Goal: Use online tool/utility: Use online tool/utility

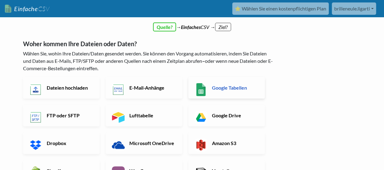
click at [232, 80] on link "Google Tabellen" at bounding box center [226, 88] width 76 height 22
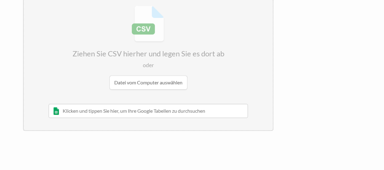
scroll to position [76, 0]
click at [131, 113] on input "text" at bounding box center [148, 110] width 199 height 14
click at [54, 109] on input "text" at bounding box center [148, 110] width 199 height 14
click at [74, 108] on input "text" at bounding box center [148, 110] width 199 height 14
paste input "Keramiktasse SKU.csv"
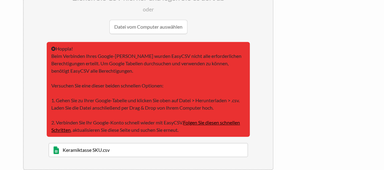
scroll to position [134, 0]
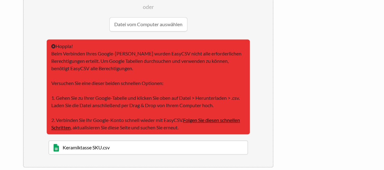
type input "Keramiktasse SKU.csv"
click at [290, 65] on div "← zurück Vielen Dank für Ihre Anmeldung! Richten Sie unten in 1 Minute Ihren Im…" at bounding box center [192, 52] width 350 height 310
click at [103, 147] on input "Keramiktasse SKU.csv" at bounding box center [148, 147] width 199 height 14
click at [199, 119] on font "Folgen Sie diesen schnellen Schritten" at bounding box center [145, 123] width 189 height 13
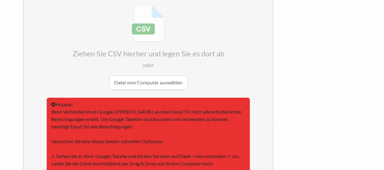
scroll to position [75, 0]
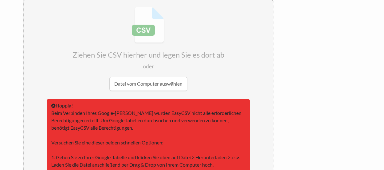
click at [155, 84] on input "file" at bounding box center [148, 48] width 249 height 97
